Goal: Task Accomplishment & Management: Manage account settings

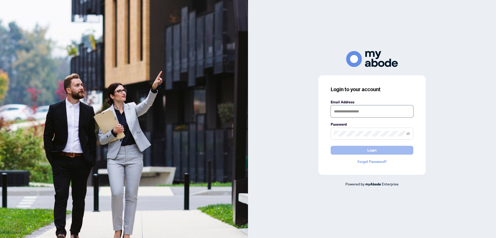
type input "**********"
drag, startPoint x: 400, startPoint y: 148, endPoint x: 384, endPoint y: 146, distance: 16.5
click at [400, 148] on button "Login" at bounding box center [372, 150] width 83 height 9
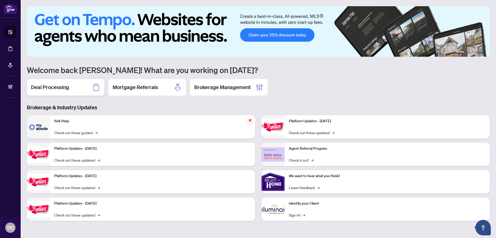
click at [80, 84] on div "Deal Processing" at bounding box center [66, 87] width 78 height 17
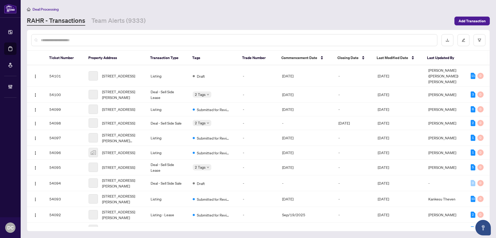
click at [68, 40] on input "text" at bounding box center [237, 40] width 392 height 6
paste input "*******"
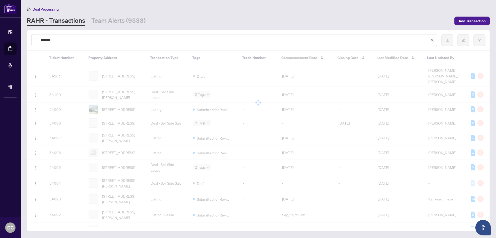
type input "*******"
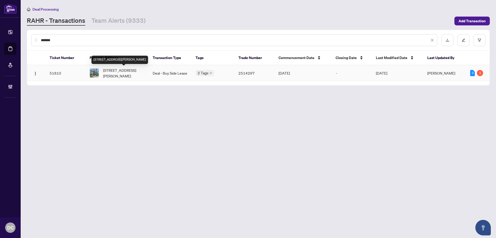
click at [120, 71] on span "[STREET_ADDRESS][PERSON_NAME]" at bounding box center [123, 72] width 41 height 11
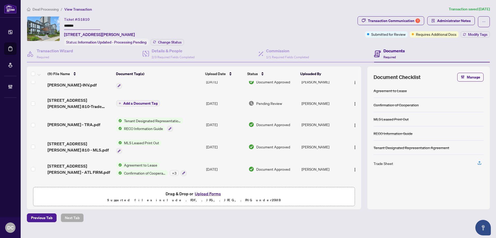
scroll to position [93, 0]
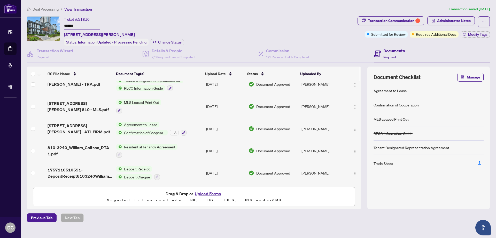
click at [200, 125] on td "Agreement to Lease Confirmation of Cooperation + 3" at bounding box center [159, 128] width 90 height 22
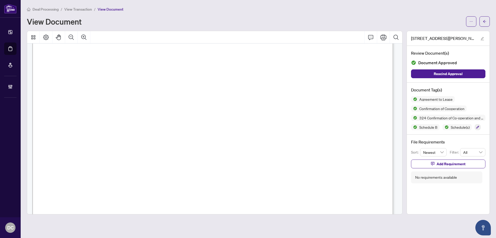
scroll to position [2431, 0]
click at [479, 18] on div at bounding box center [478, 21] width 24 height 10
click at [483, 20] on button "button" at bounding box center [485, 21] width 10 height 10
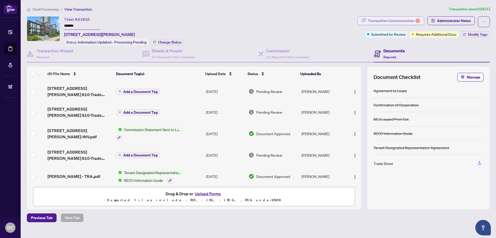
click at [410, 21] on div "Transaction Communication 1" at bounding box center [394, 21] width 52 height 8
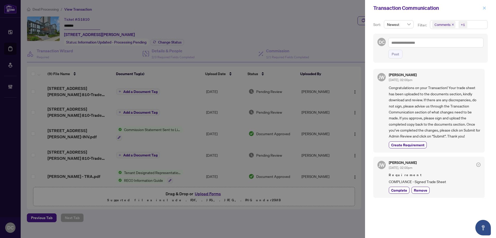
click at [484, 9] on icon "close" at bounding box center [485, 8] width 4 height 4
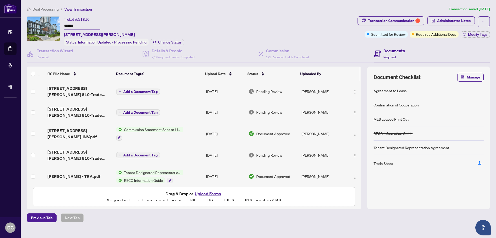
click at [153, 90] on span "Add a Document Tag" at bounding box center [140, 92] width 34 height 4
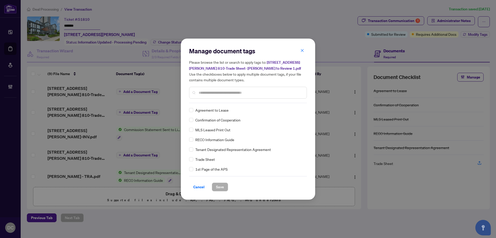
click at [302, 61] on h5 "Please browse the list or search to apply tags to: [STREET_ADDRESS][PERSON_NAME…" at bounding box center [248, 70] width 118 height 23
click at [303, 51] on icon "close" at bounding box center [302, 50] width 3 height 3
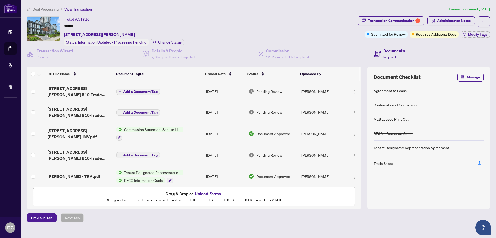
click at [170, 90] on td "Add a Document Tag" at bounding box center [159, 91] width 90 height 21
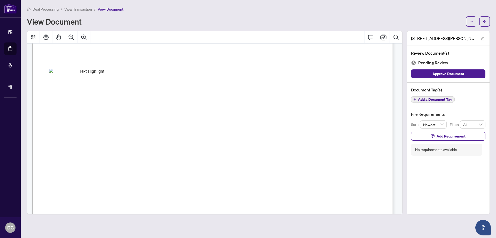
scroll to position [233, 0]
drag, startPoint x: 486, startPoint y: 21, endPoint x: 0, endPoint y: 32, distance: 485.6
click at [486, 21] on icon "arrow-left" at bounding box center [485, 22] width 4 height 4
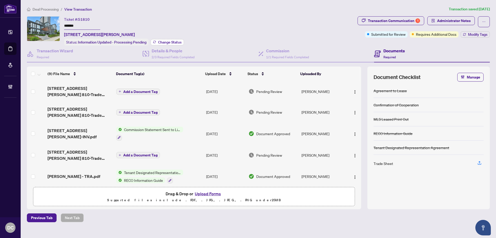
click at [178, 42] on span "Change Status" at bounding box center [170, 42] width 24 height 4
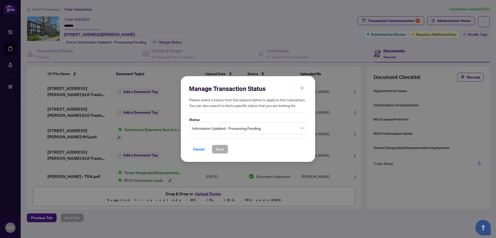
click at [240, 130] on span "Information Updated - Processing Pending" at bounding box center [248, 128] width 112 height 10
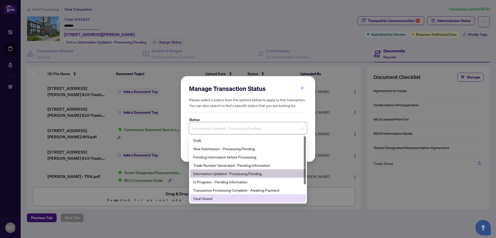
click at [216, 196] on div "Deal Closed" at bounding box center [248, 198] width 110 height 6
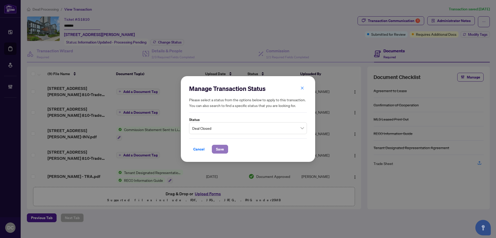
click at [216, 150] on button "Save" at bounding box center [220, 149] width 16 height 9
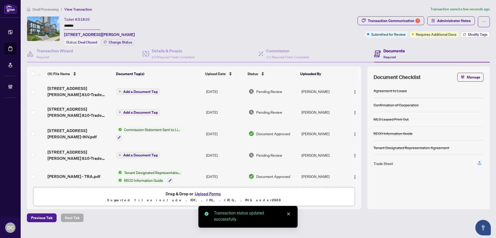
click at [473, 35] on span "Modify Tags" at bounding box center [477, 35] width 19 height 4
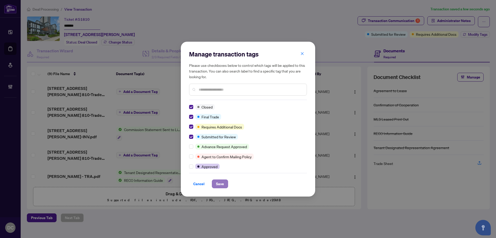
click at [225, 184] on button "Save" at bounding box center [220, 183] width 16 height 9
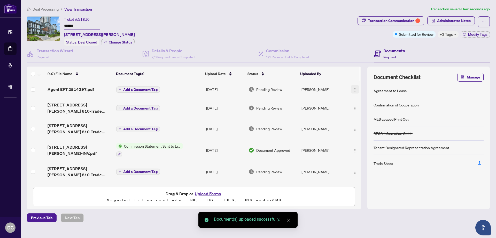
click at [355, 89] on img "button" at bounding box center [355, 90] width 4 height 4
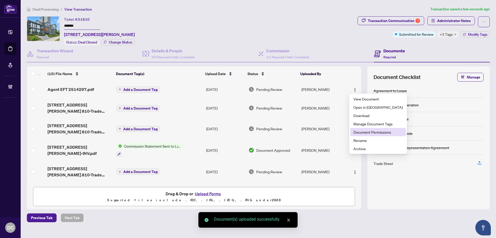
click at [358, 133] on span "Document Permissions" at bounding box center [378, 132] width 49 height 6
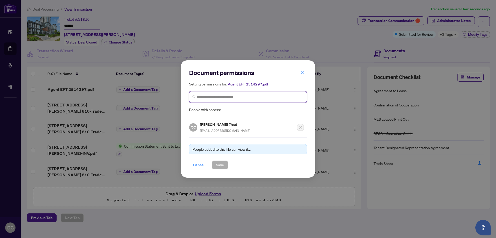
click at [238, 95] on input "search" at bounding box center [250, 96] width 107 height 5
type input "**********"
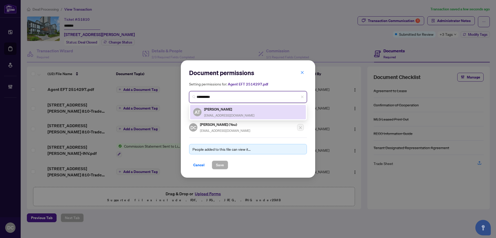
click at [235, 113] on span "[EMAIL_ADDRESS][DOMAIN_NAME]" at bounding box center [229, 115] width 50 height 4
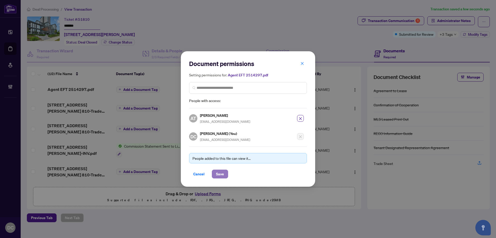
click at [221, 177] on span "Save" at bounding box center [220, 174] width 8 height 8
click at [454, 34] on div "Document permissions Setting permissions for: Agent EFT 2514297.pdf 4103 AT [PE…" at bounding box center [248, 119] width 496 height 238
click at [452, 35] on div "Document permissions Setting permissions for: Agent EFT 2514297.pdf 4103 AT [PE…" at bounding box center [248, 119] width 496 height 238
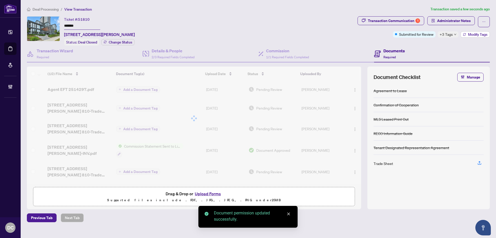
click at [475, 33] on span "Modify Tags" at bounding box center [477, 35] width 19 height 4
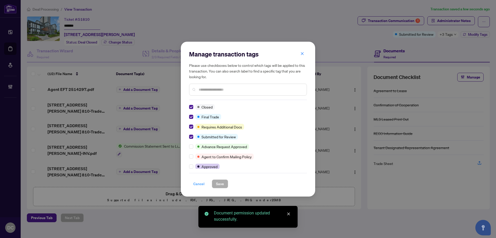
click at [203, 185] on span "Cancel" at bounding box center [198, 183] width 11 height 8
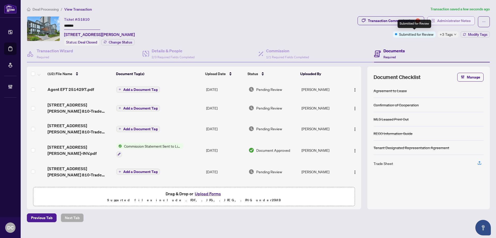
click at [453, 22] on span "Administrator Notes" at bounding box center [454, 21] width 34 height 8
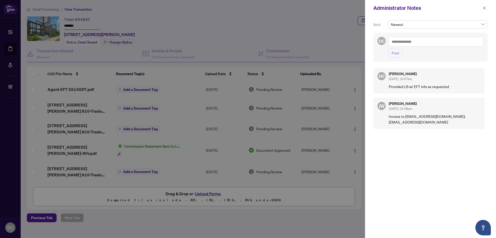
click at [421, 44] on textarea at bounding box center [436, 42] width 95 height 10
paste textarea "**********"
type textarea "**********"
drag, startPoint x: 397, startPoint y: 52, endPoint x: 454, endPoint y: 36, distance: 58.8
click at [397, 52] on span "Post" at bounding box center [395, 53] width 7 height 8
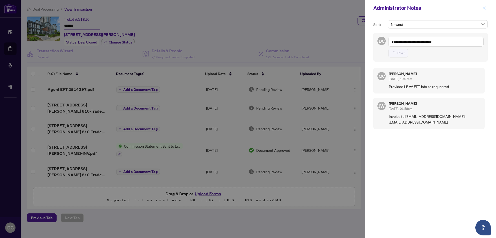
click at [484, 5] on span "button" at bounding box center [485, 8] width 4 height 8
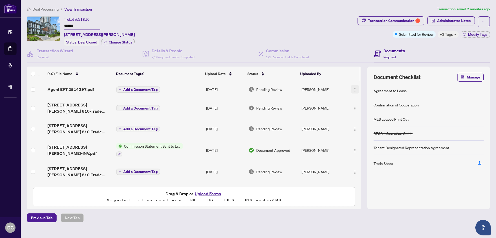
click at [353, 88] on img "button" at bounding box center [355, 90] width 4 height 4
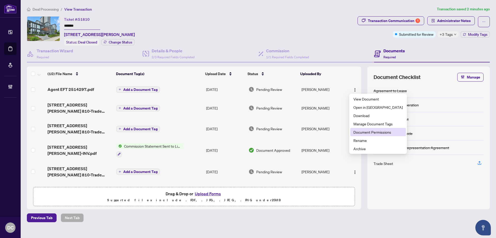
click at [359, 133] on span "Document Permissions" at bounding box center [378, 132] width 49 height 6
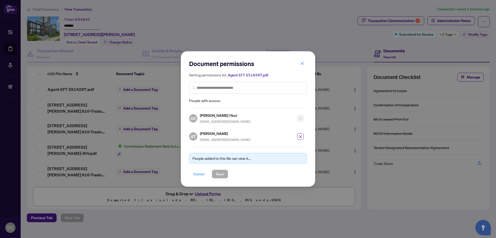
click at [201, 172] on span "Cancel" at bounding box center [198, 174] width 11 height 8
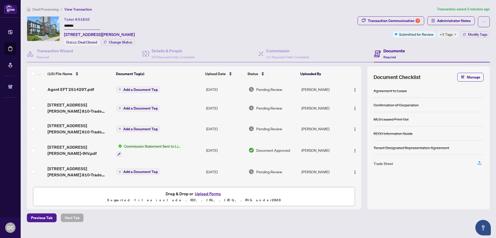
click at [49, 10] on span "Deal Processing" at bounding box center [46, 9] width 26 height 5
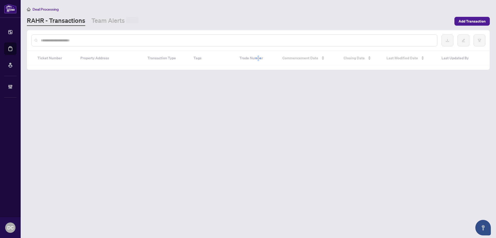
click at [70, 41] on input "text" at bounding box center [237, 40] width 392 height 6
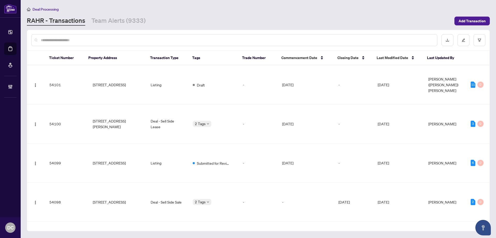
paste input "*******"
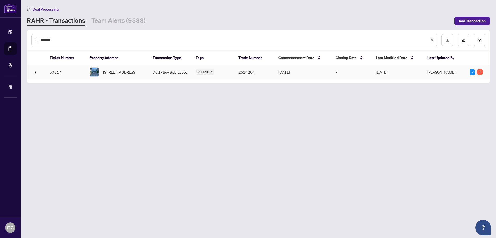
type input "*******"
click at [125, 71] on span "[STREET_ADDRESS]" at bounding box center [119, 72] width 33 height 6
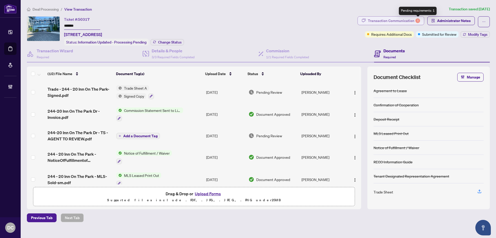
click at [419, 20] on div "1" at bounding box center [418, 20] width 5 height 5
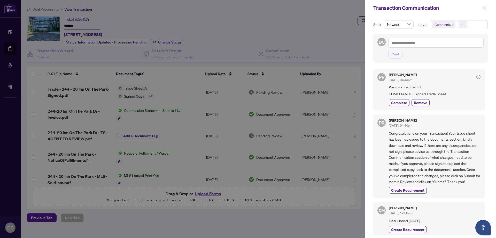
click at [488, 8] on button "button" at bounding box center [484, 8] width 7 height 6
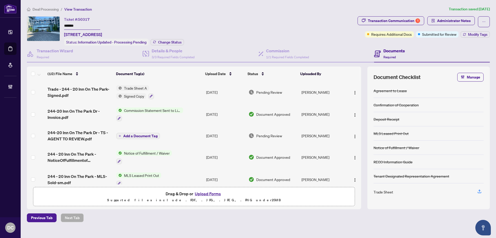
click at [165, 94] on td "Trade Sheet A Signed Copy" at bounding box center [159, 92] width 90 height 22
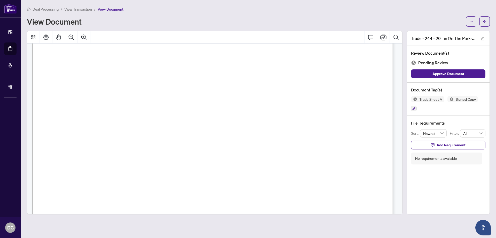
scroll to position [181, 0]
click at [484, 21] on icon "arrow-left" at bounding box center [484, 21] width 3 height 3
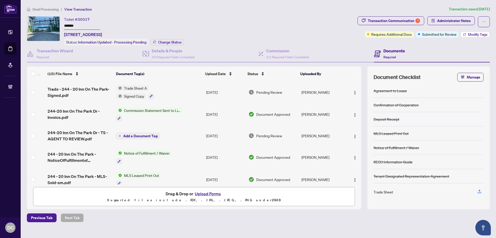
click at [468, 33] on span "Modify Tags" at bounding box center [477, 35] width 19 height 4
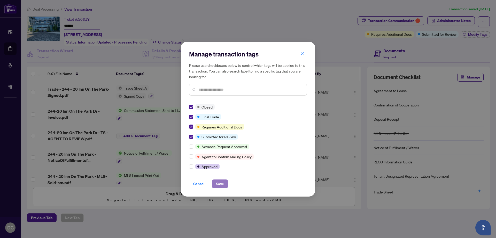
click at [221, 183] on span "Save" at bounding box center [220, 183] width 8 height 8
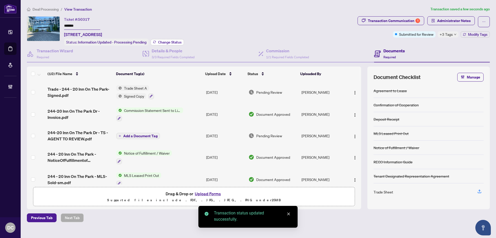
click at [178, 42] on span "Change Status" at bounding box center [170, 42] width 24 height 4
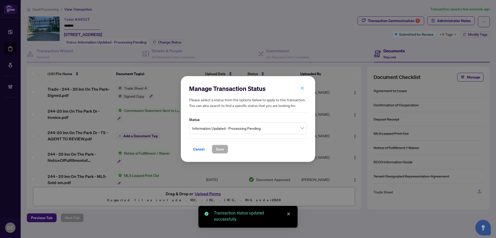
click at [267, 127] on span "Information Updated - Processing Pending" at bounding box center [248, 128] width 112 height 10
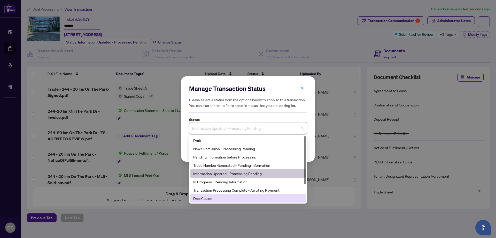
drag, startPoint x: 228, startPoint y: 197, endPoint x: 231, endPoint y: 191, distance: 6.0
click at [228, 197] on div "Deal Closed" at bounding box center [248, 198] width 110 height 6
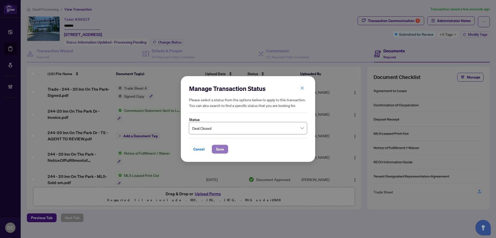
click at [221, 146] on span "Save" at bounding box center [220, 149] width 8 height 8
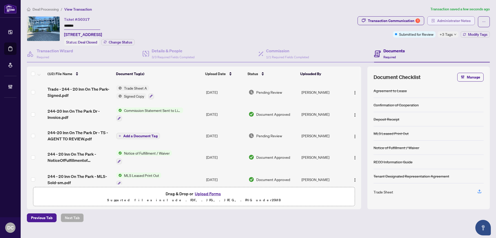
click at [454, 22] on span "Administrator Notes" at bounding box center [454, 21] width 34 height 8
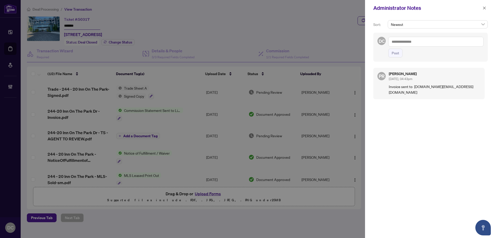
click at [439, 41] on textarea at bounding box center [436, 42] width 95 height 10
paste textarea "**********"
type textarea "**********"
click at [399, 53] on span "Post" at bounding box center [395, 53] width 7 height 8
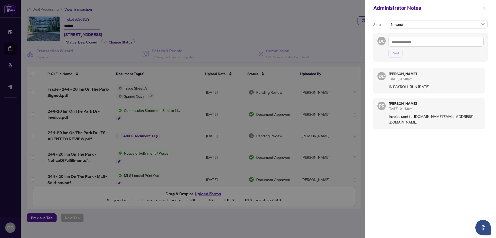
click at [485, 7] on icon "close" at bounding box center [485, 8] width 4 height 4
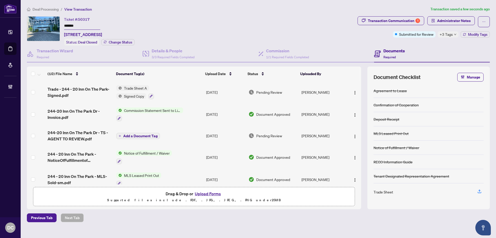
scroll to position [24, 0]
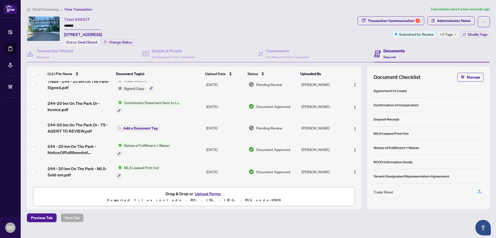
click at [446, 33] on span "+3 Tags" at bounding box center [446, 34] width 13 height 6
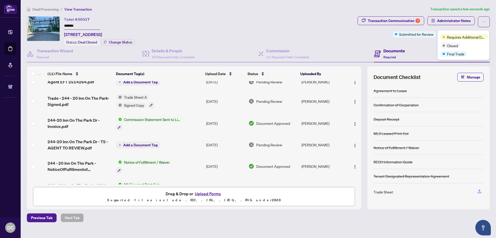
scroll to position [0, 0]
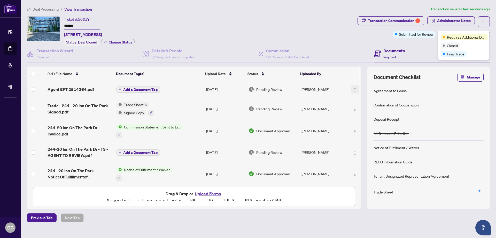
click at [353, 88] on img "button" at bounding box center [355, 90] width 4 height 4
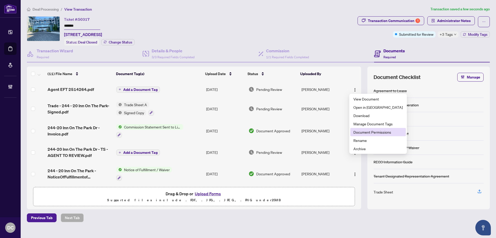
click at [370, 133] on span "Document Permissions" at bounding box center [378, 132] width 49 height 6
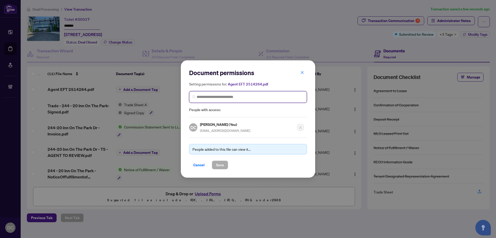
click at [253, 95] on input "search" at bounding box center [250, 96] width 107 height 5
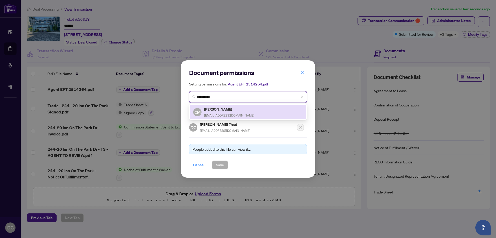
type input "**********"
click at [232, 119] on div "5051 CM [PERSON_NAME] [EMAIL_ADDRESS][DOMAIN_NAME]" at bounding box center [248, 112] width 118 height 16
click at [226, 114] on span "[EMAIL_ADDRESS][DOMAIN_NAME]" at bounding box center [229, 115] width 50 height 4
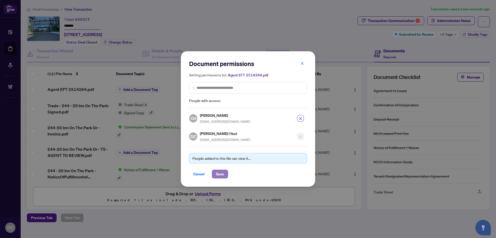
click at [221, 174] on span "Save" at bounding box center [220, 174] width 8 height 8
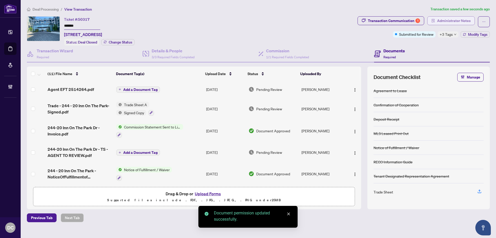
click at [470, 20] on span "Administrator Notes" at bounding box center [454, 21] width 34 height 8
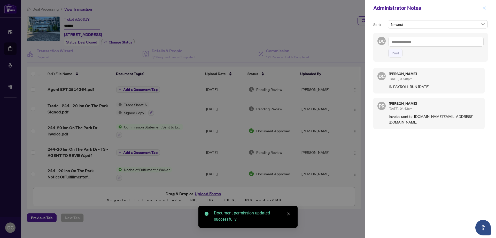
click at [484, 8] on icon "close" at bounding box center [484, 7] width 3 height 3
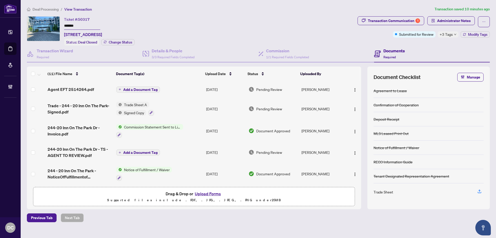
click at [49, 10] on span "Deal Processing" at bounding box center [46, 9] width 26 height 5
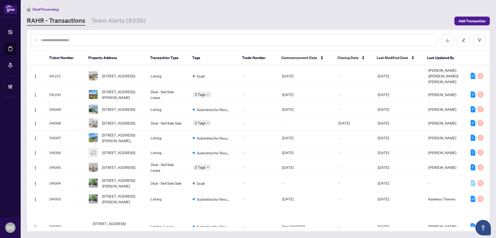
click at [94, 37] on input "text" at bounding box center [237, 40] width 392 height 6
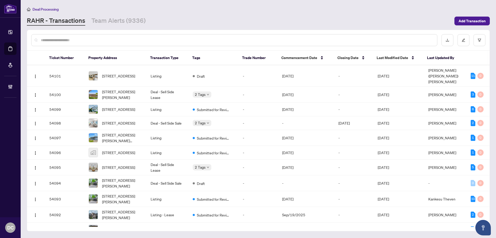
paste input "*******"
click at [110, 42] on input "*******" at bounding box center [237, 40] width 392 height 6
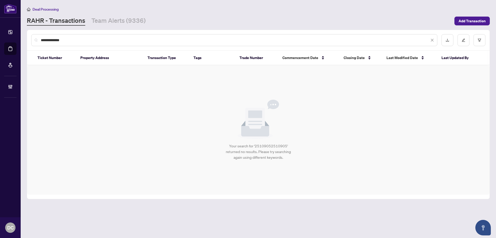
drag, startPoint x: 55, startPoint y: 40, endPoint x: 75, endPoint y: 40, distance: 20.2
click at [75, 40] on input "**********" at bounding box center [235, 40] width 389 height 6
type input "*******"
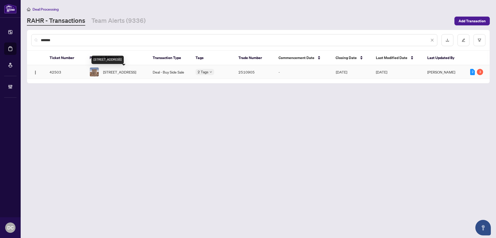
click at [133, 73] on span "[STREET_ADDRESS]" at bounding box center [119, 72] width 33 height 6
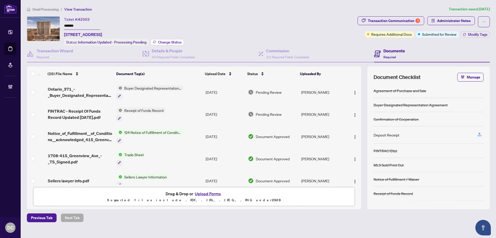
click at [178, 42] on span "Change Status" at bounding box center [170, 42] width 24 height 4
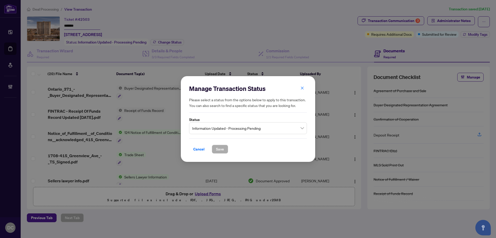
click at [246, 132] on span "Information Updated - Processing Pending" at bounding box center [248, 128] width 112 height 10
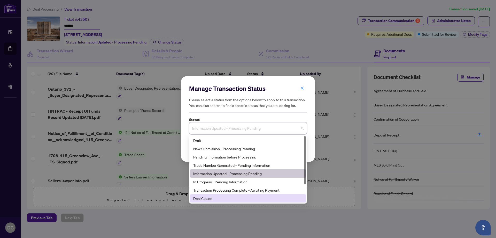
click at [221, 201] on div "Deal Closed" at bounding box center [248, 198] width 110 height 6
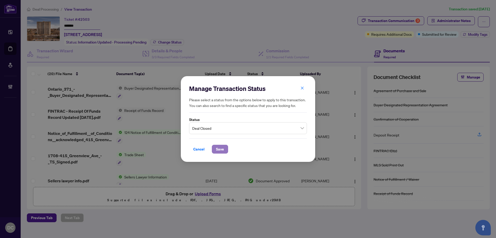
click at [225, 149] on button "Save" at bounding box center [220, 149] width 16 height 9
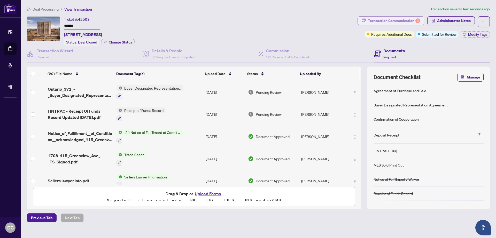
click at [404, 19] on div "Transaction Communication 3" at bounding box center [394, 21] width 52 height 8
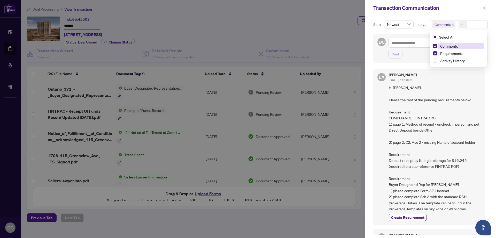
click at [475, 24] on span "Comments +1" at bounding box center [458, 24] width 57 height 8
click at [462, 45] on span "Comments" at bounding box center [461, 46] width 46 height 6
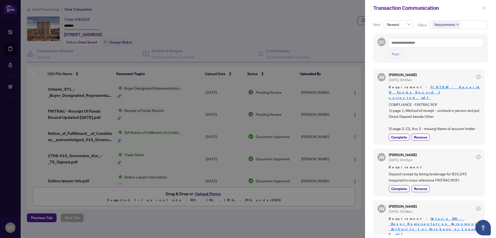
click at [484, 8] on icon "close" at bounding box center [485, 8] width 4 height 4
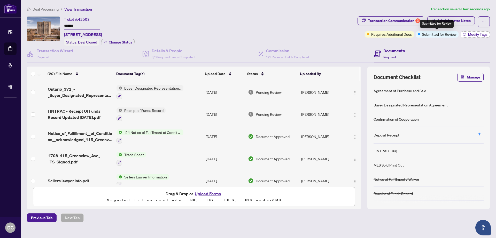
click at [473, 35] on span "Modify Tags" at bounding box center [477, 35] width 19 height 4
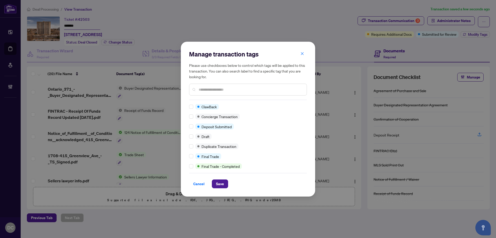
scroll to position [103, 0]
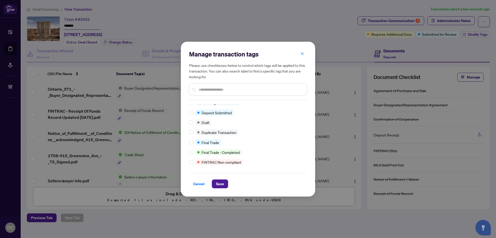
click at [217, 89] on input "text" at bounding box center [251, 90] width 104 height 6
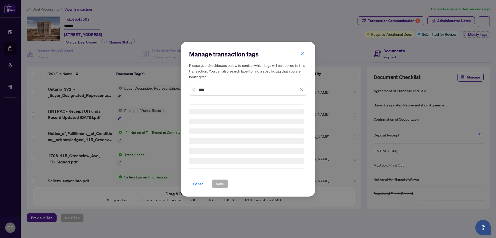
type input "****"
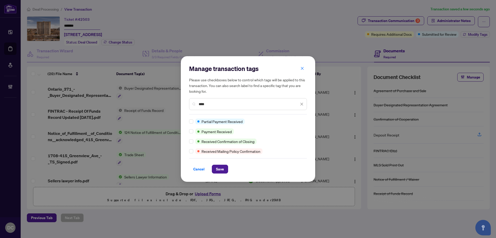
scroll to position [0, 0]
click at [225, 166] on button "Save" at bounding box center [220, 168] width 16 height 9
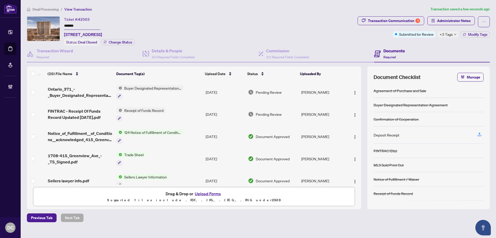
click at [54, 11] on span "Deal Processing" at bounding box center [46, 9] width 26 height 5
